Goal: Task Accomplishment & Management: Manage account settings

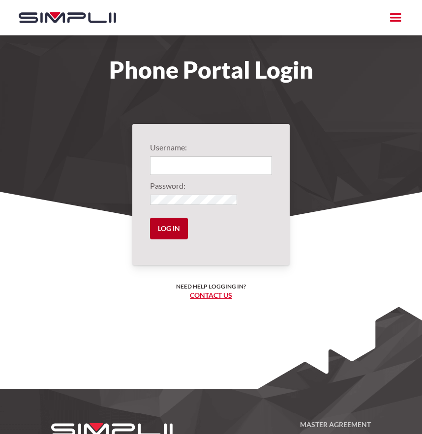
type input "1004@ThirdGenerationHomeImprovement"
click at [150, 218] on input "Log in" at bounding box center [169, 229] width 38 height 22
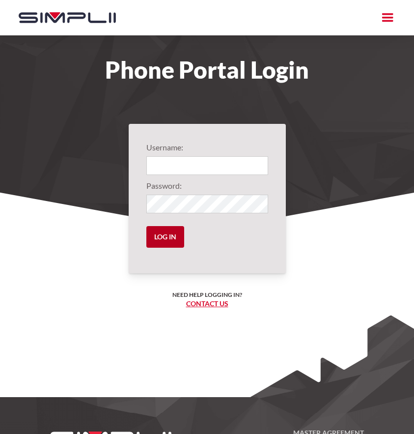
type input "1004@ThirdGenerationHomeImprovement"
click at [167, 227] on input "Log in" at bounding box center [165, 237] width 38 height 22
click at [169, 240] on input "Log in" at bounding box center [165, 237] width 38 height 22
click at [206, 187] on label"] "Password:" at bounding box center [207, 186] width 122 height 12
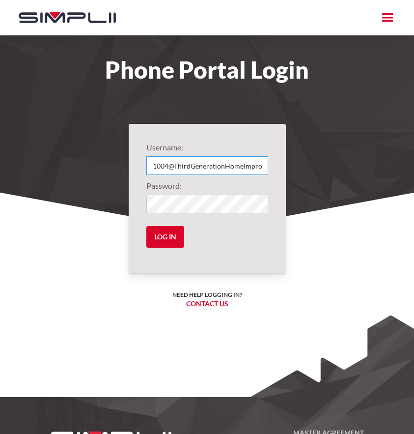
click at [215, 165] on input "1004@ThirdGenerationHomeImprovement" at bounding box center [207, 165] width 122 height 19
click at [181, 239] on input "Log in" at bounding box center [165, 237] width 38 height 22
click at [168, 234] on input "Log in" at bounding box center [165, 237] width 38 height 22
click at [159, 243] on input "Log in" at bounding box center [165, 237] width 38 height 22
click at [164, 247] on input "Log in" at bounding box center [165, 237] width 38 height 22
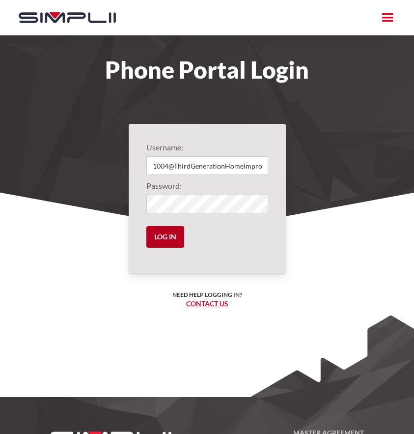
click at [159, 238] on input "Log in" at bounding box center [165, 237] width 38 height 22
